Goal: Information Seeking & Learning: Learn about a topic

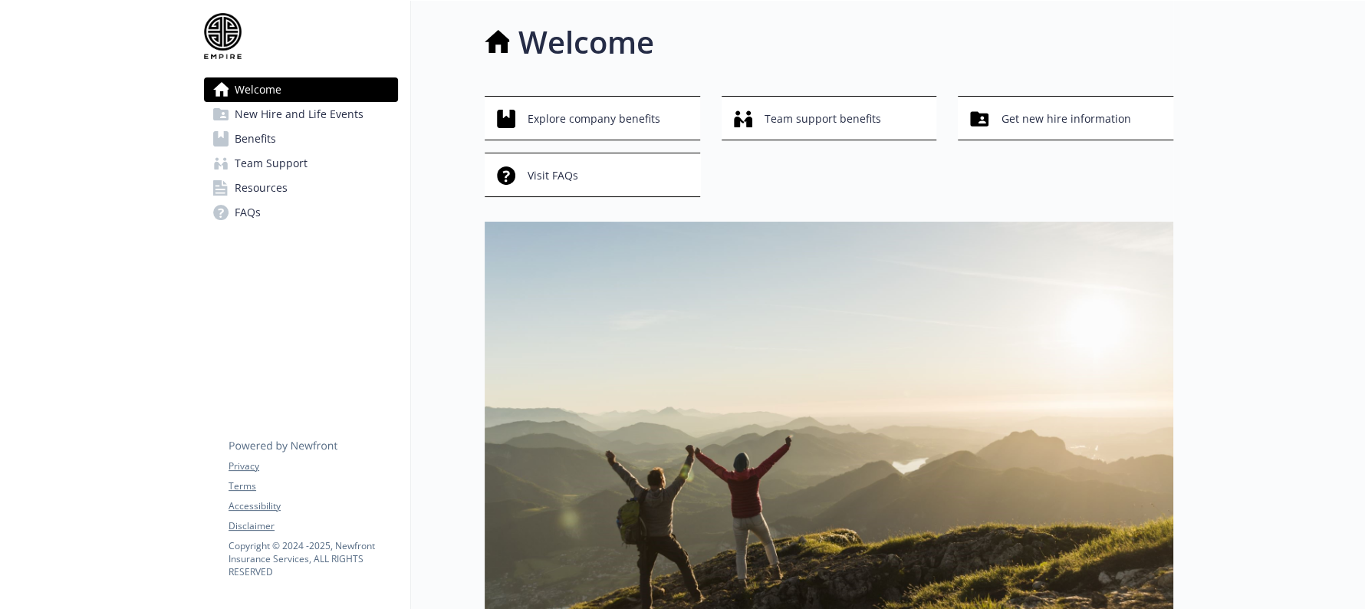
click at [298, 131] on link "Benefits" at bounding box center [301, 139] width 194 height 25
